Goal: Find specific page/section: Find specific page/section

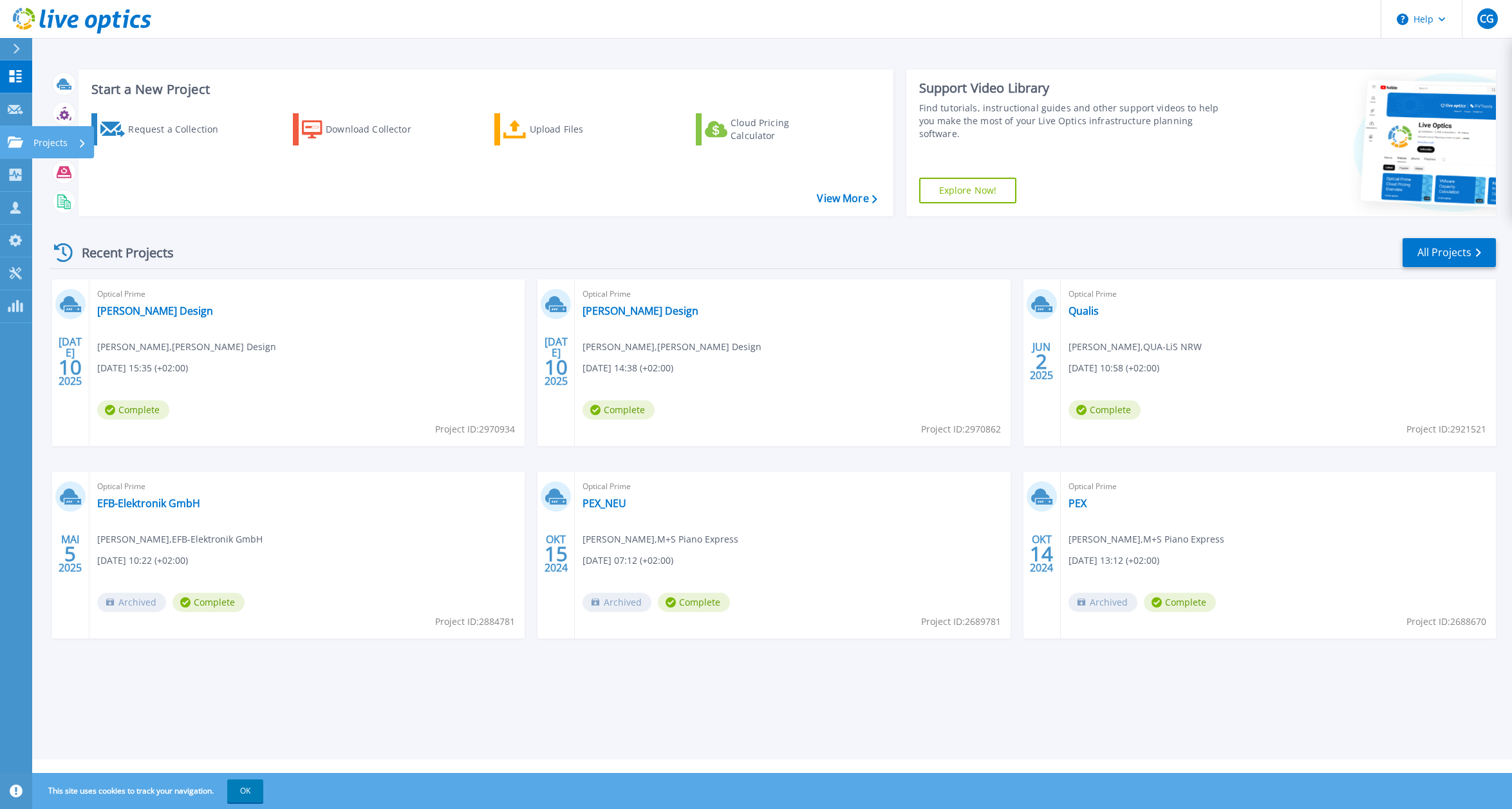
click at [9, 140] on icon at bounding box center [15, 142] width 15 height 11
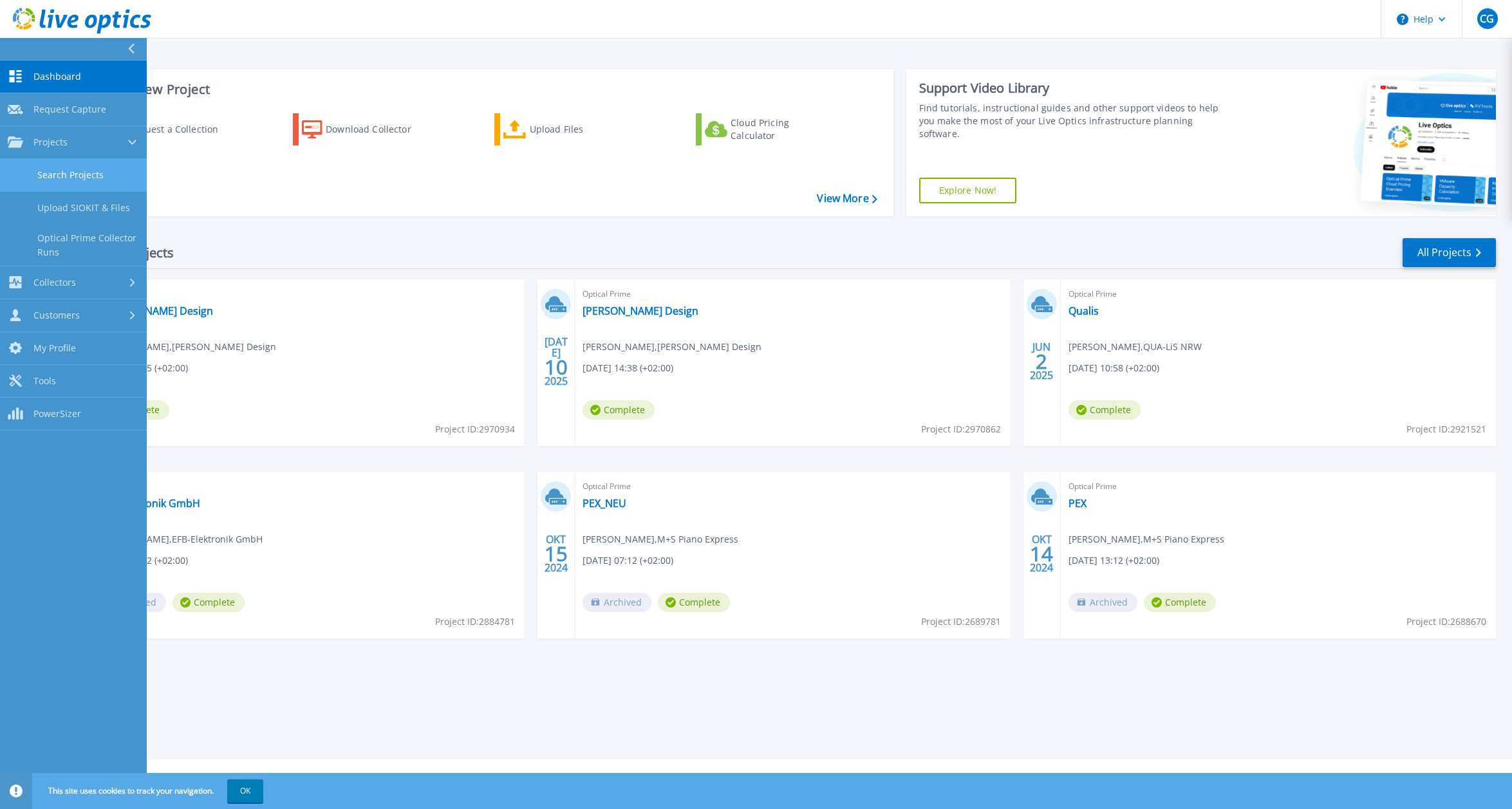
click at [66, 181] on link "Search Projects" at bounding box center [74, 175] width 147 height 33
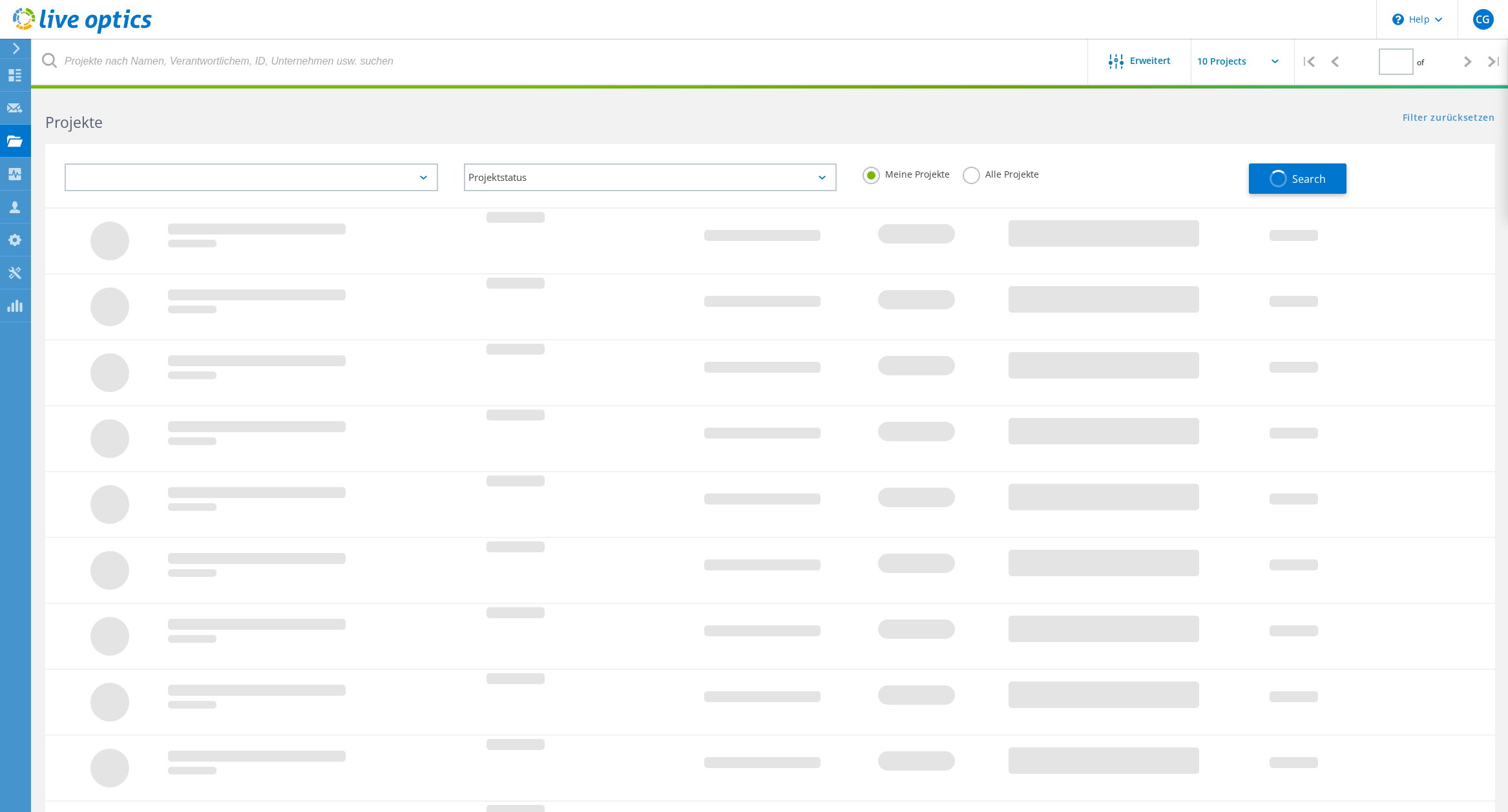
type input "1"
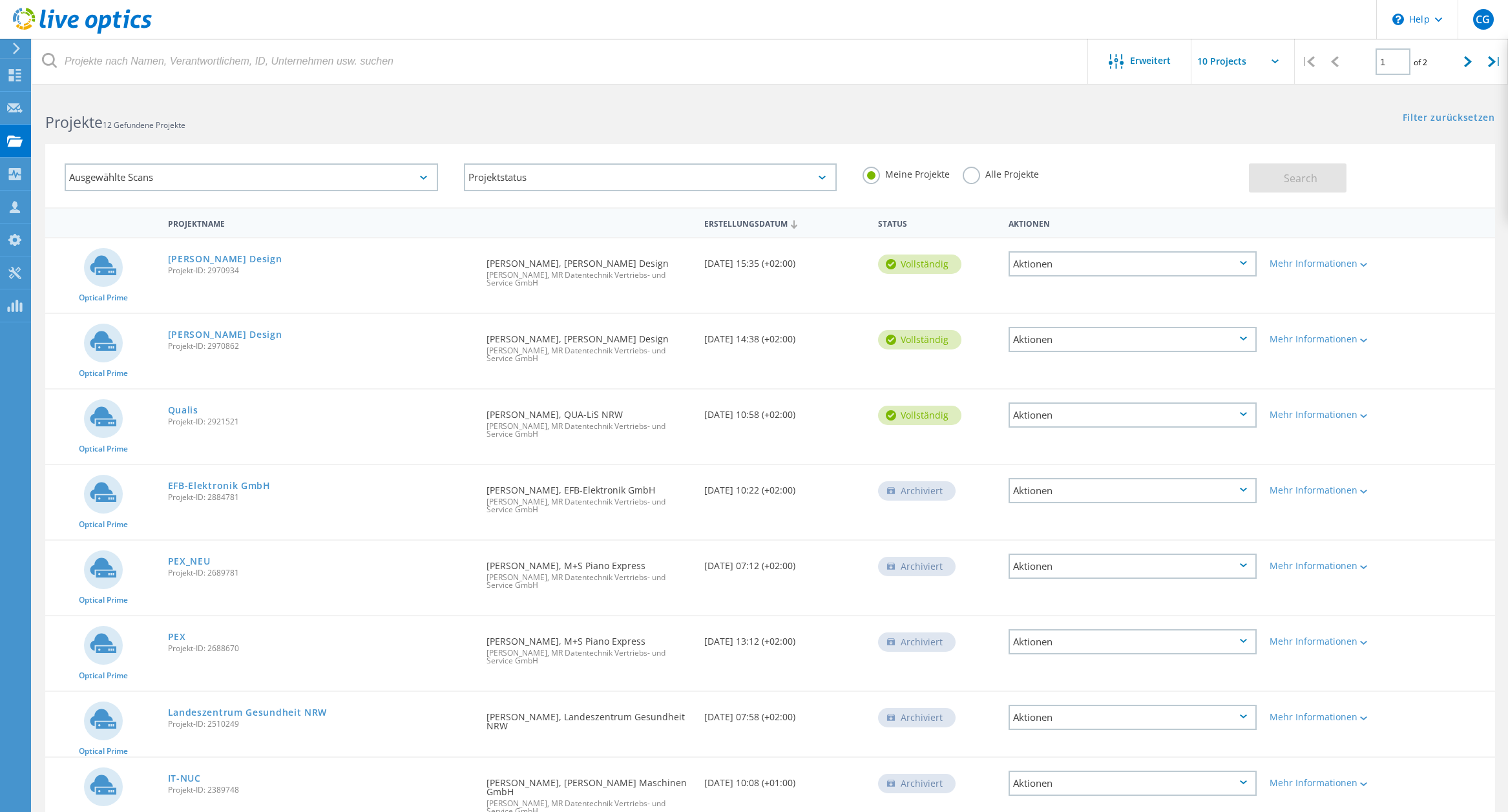
click at [967, 178] on label "Alle Projekte" at bounding box center [1001, 172] width 77 height 12
click at [0, 0] on input "Alle Projekte" at bounding box center [0, 0] width 0 height 0
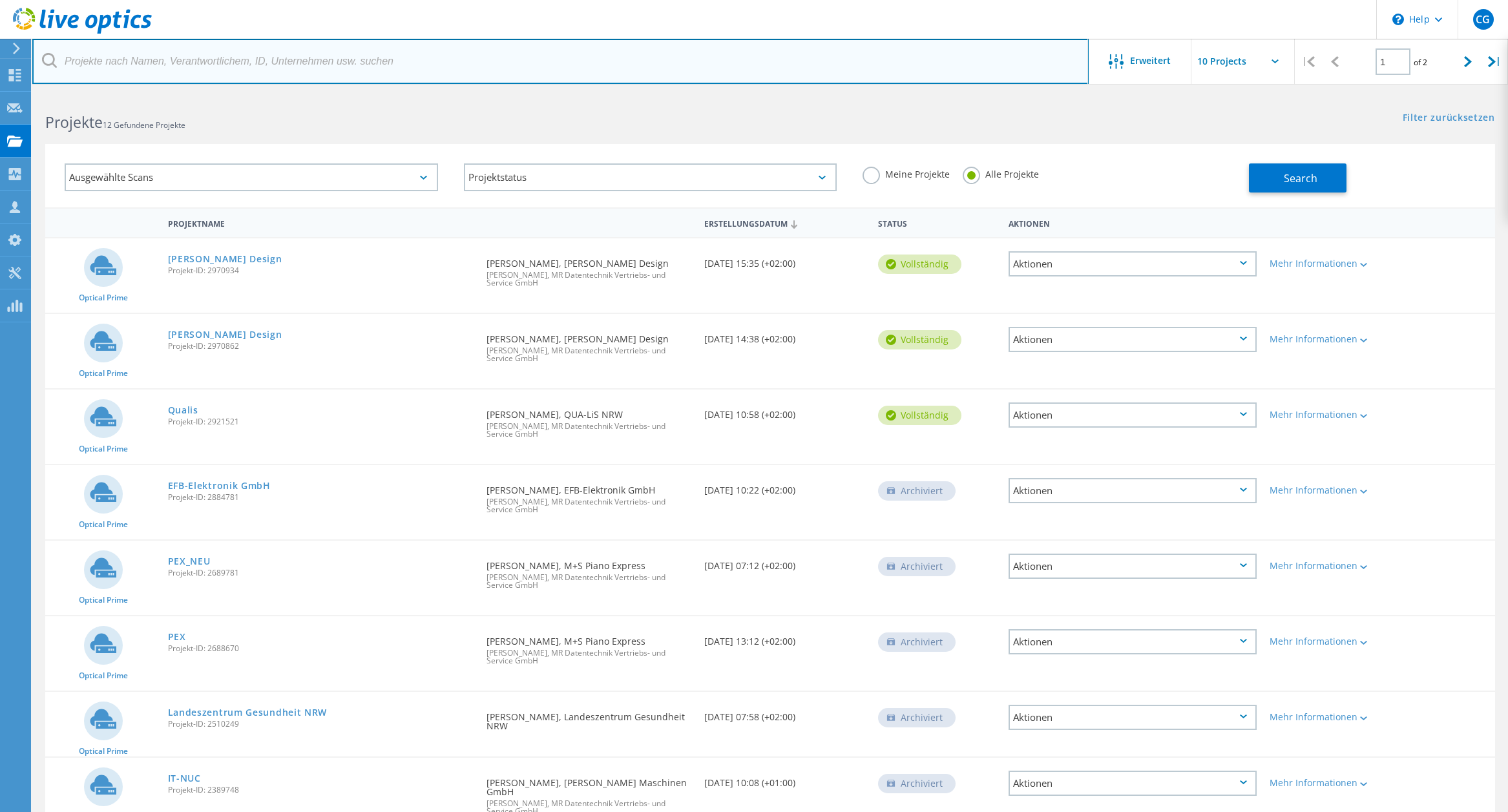
click at [138, 59] on input "text" at bounding box center [560, 62] width 1056 height 45
type input "thermo"
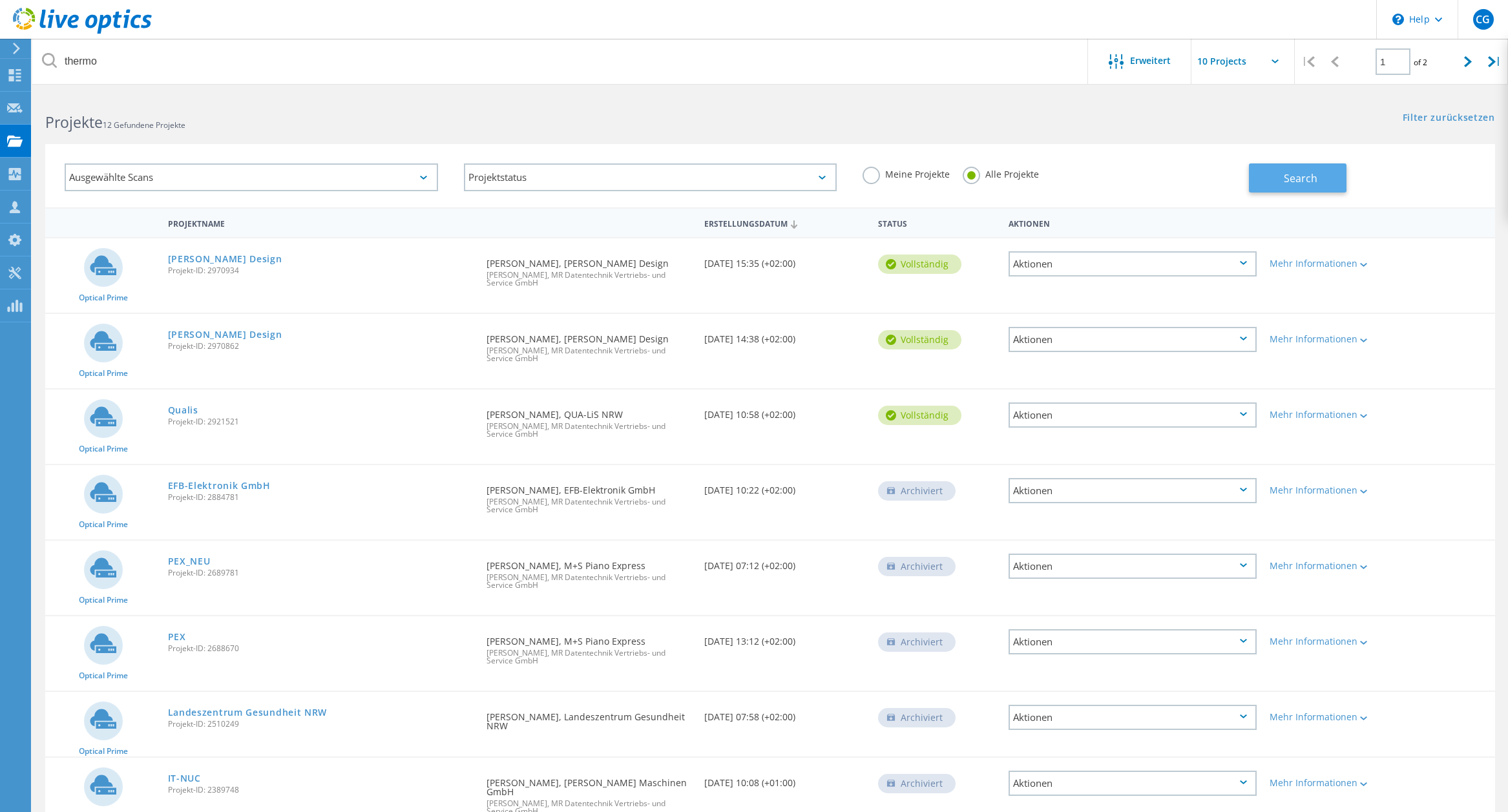
click at [1284, 185] on button "Search" at bounding box center [1298, 178] width 98 height 29
